Goal: Navigation & Orientation: Understand site structure

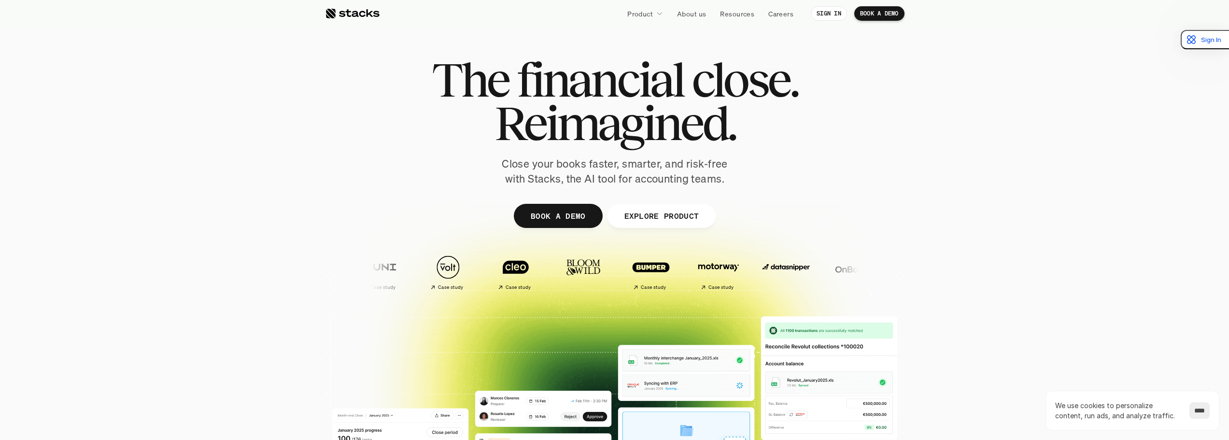
click at [348, 13] on div at bounding box center [352, 14] width 55 height 12
click at [346, 14] on div at bounding box center [352, 14] width 55 height 12
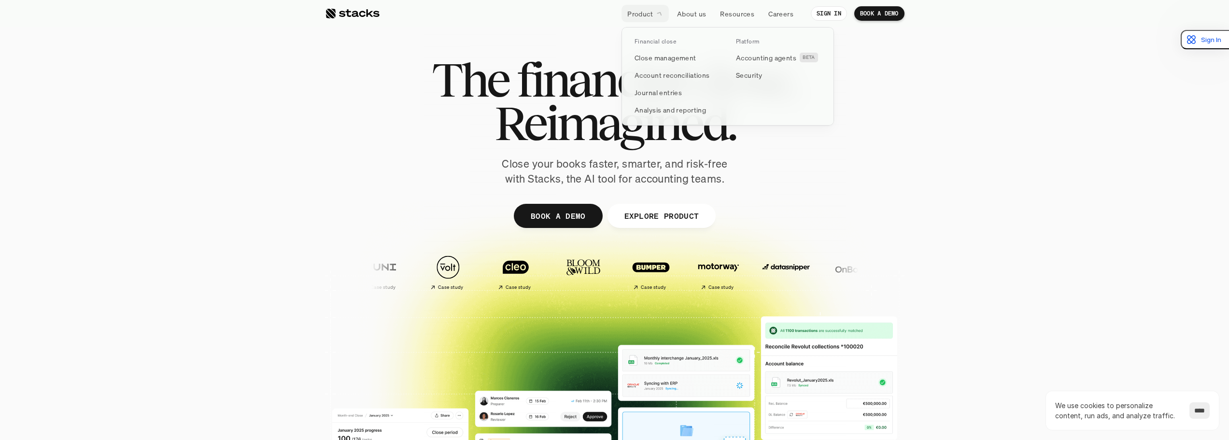
click at [638, 13] on p "Product" at bounding box center [640, 14] width 26 height 10
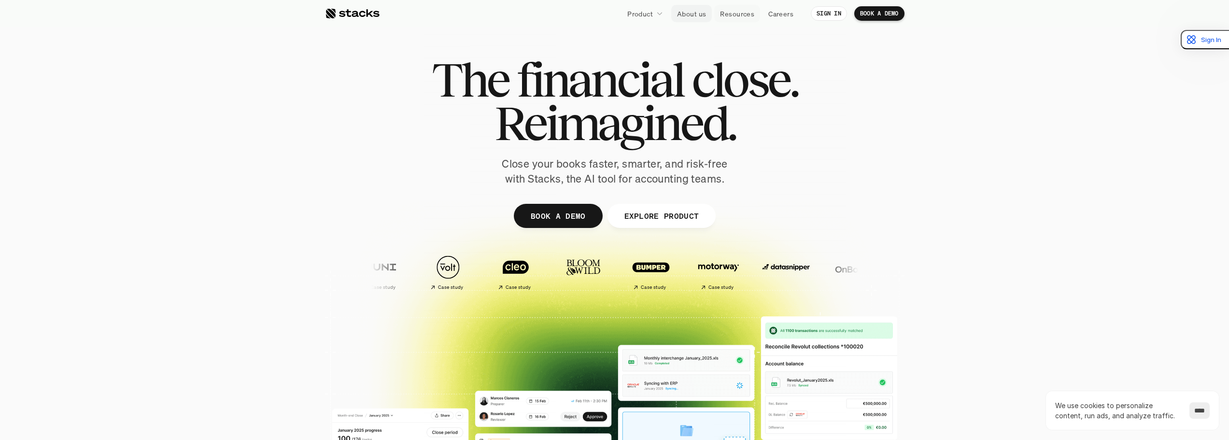
click at [693, 14] on p "About us" at bounding box center [691, 14] width 29 height 10
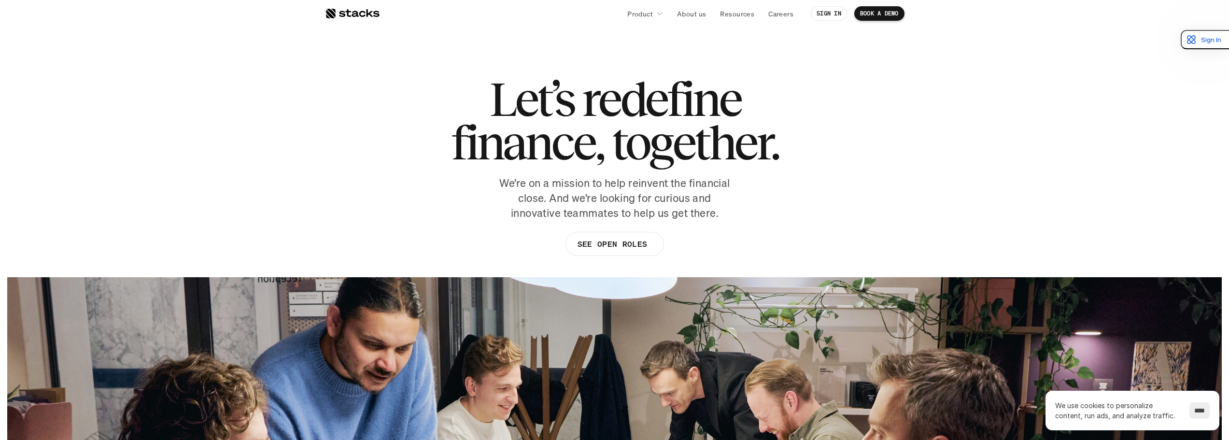
click at [356, 15] on div at bounding box center [352, 14] width 55 height 12
